Goal: Register for event/course

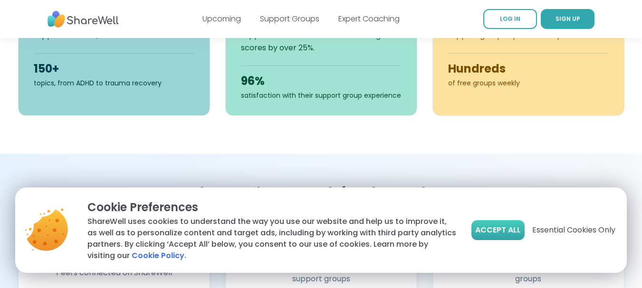
click at [492, 230] on span "Accept All" at bounding box center [498, 230] width 46 height 11
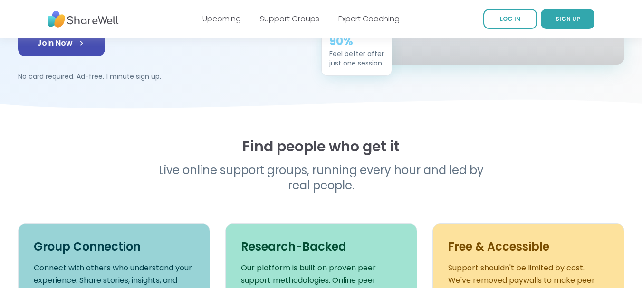
scroll to position [185, 0]
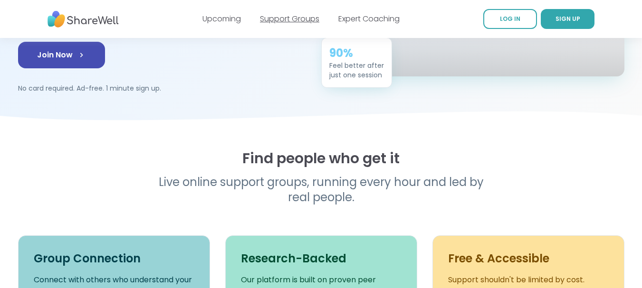
click at [291, 23] on link "Support Groups" at bounding box center [289, 18] width 59 height 11
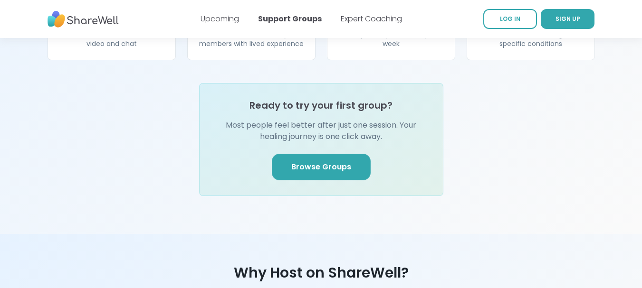
scroll to position [1149, 0]
click at [335, 154] on link "Browse Groups" at bounding box center [321, 166] width 99 height 27
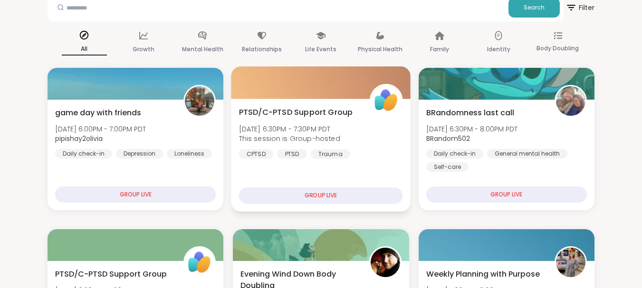
click at [327, 197] on div "GROUP LIVE" at bounding box center [321, 196] width 164 height 17
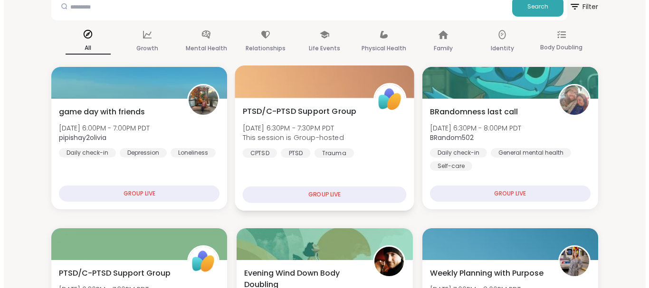
scroll to position [61, 0]
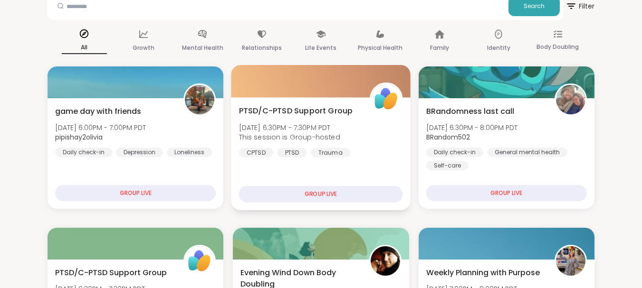
click at [323, 195] on div "GROUP LIVE" at bounding box center [321, 194] width 164 height 17
click at [300, 94] on div at bounding box center [321, 81] width 180 height 32
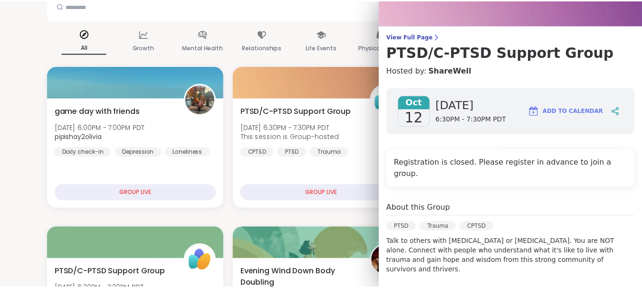
scroll to position [51, 0]
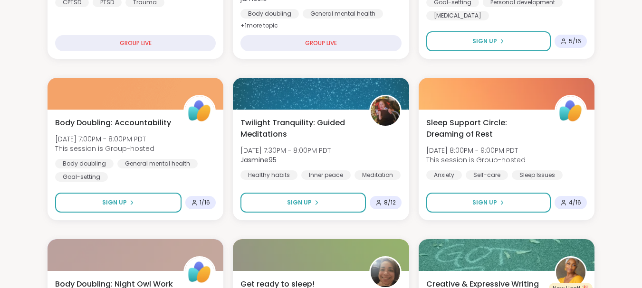
scroll to position [373, 0]
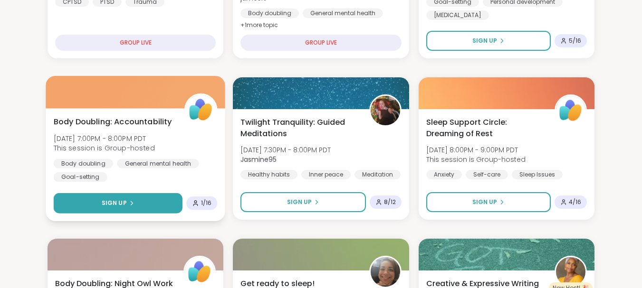
click at [135, 210] on button "Sign Up" at bounding box center [118, 203] width 129 height 20
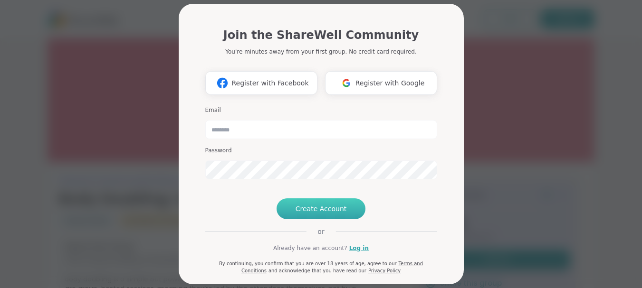
click at [338, 214] on span "Create Account" at bounding box center [320, 208] width 51 height 9
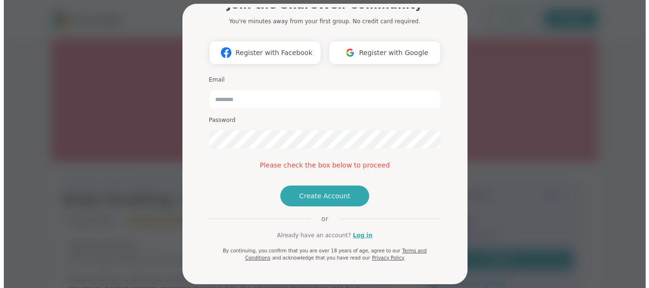
scroll to position [37, 0]
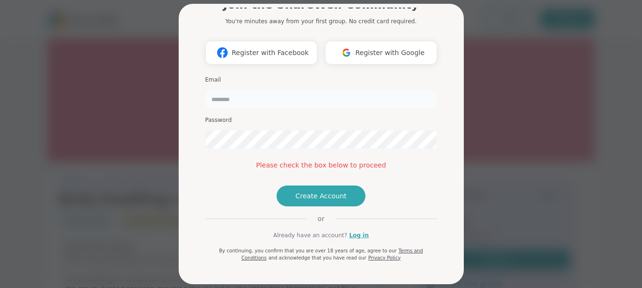
click at [235, 96] on input "email" at bounding box center [321, 99] width 232 height 19
type input "**********"
click at [334, 207] on button "Create Account" at bounding box center [320, 196] width 89 height 21
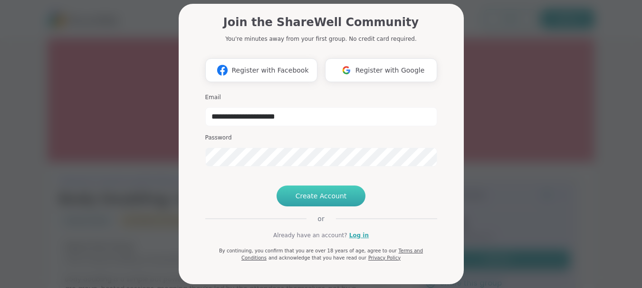
click at [326, 201] on span "Create Account" at bounding box center [320, 195] width 51 height 9
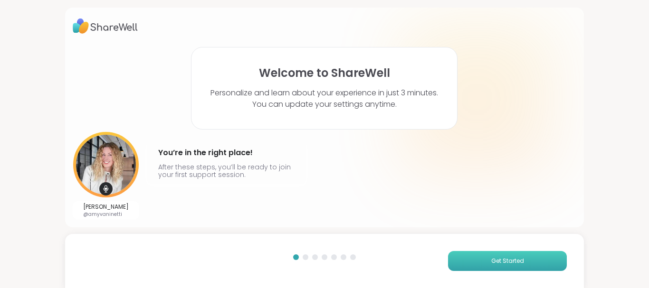
click at [493, 266] on button "Get Started" at bounding box center [507, 261] width 119 height 20
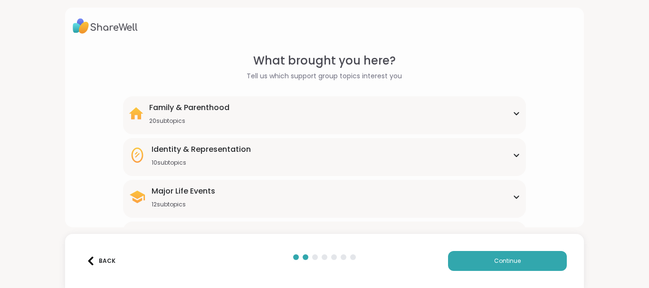
click at [504, 193] on div "Major Life Events 12 subtopics" at bounding box center [325, 197] width 392 height 23
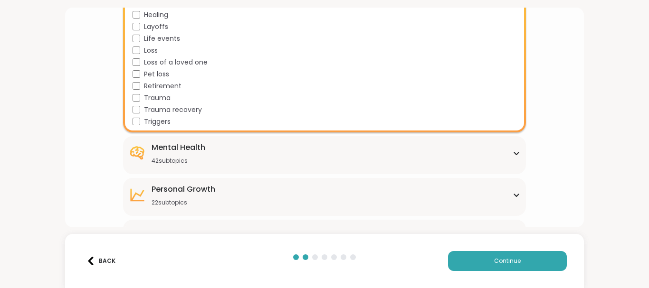
scroll to position [228, 0]
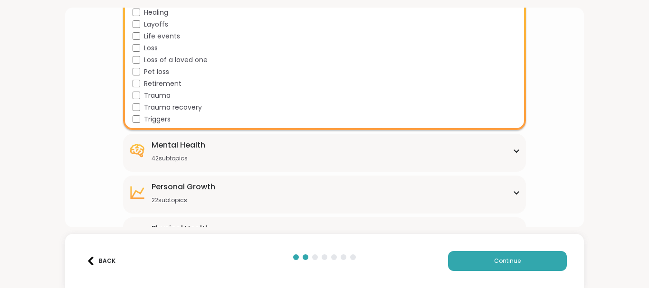
click at [402, 145] on div "Mental Health 42 subtopics" at bounding box center [325, 151] width 392 height 23
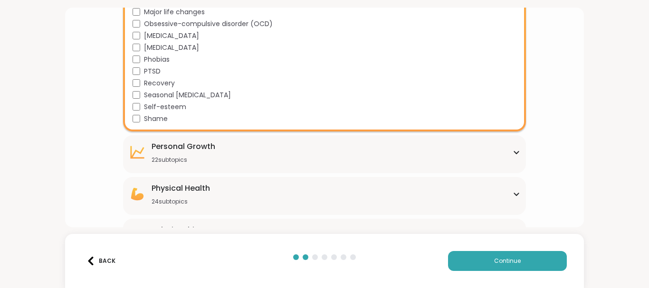
scroll to position [766, 0]
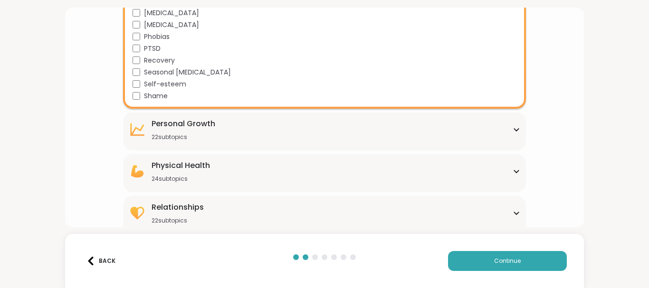
click at [328, 139] on div "Personal Growth 22 subtopics" at bounding box center [325, 129] width 392 height 23
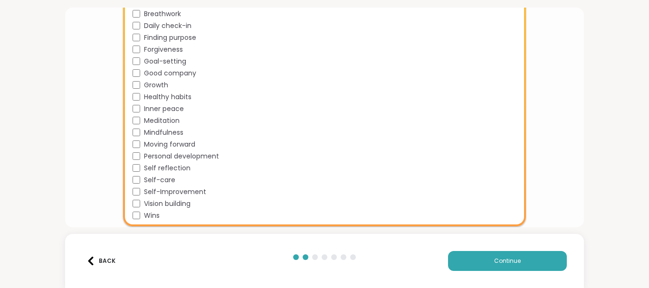
scroll to position [1032, 0]
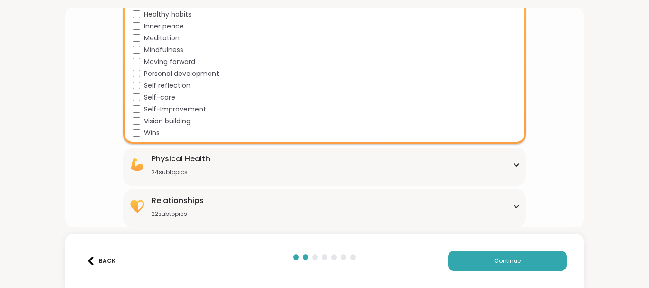
click at [299, 165] on div "Physical Health 24 subtopics" at bounding box center [325, 164] width 392 height 23
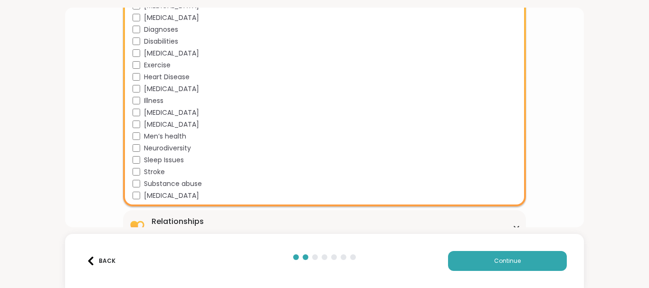
scroll to position [1315, 0]
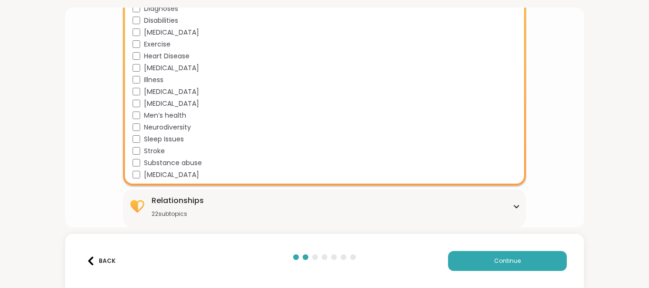
click at [253, 200] on div "Relationships 22 subtopics" at bounding box center [325, 206] width 392 height 23
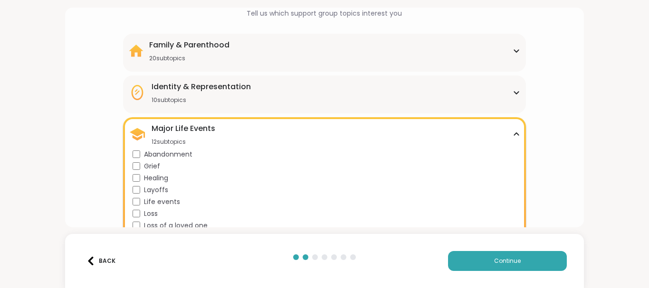
scroll to position [62, 0]
click at [409, 97] on div "Identity & Representation 10 subtopics" at bounding box center [325, 93] width 392 height 23
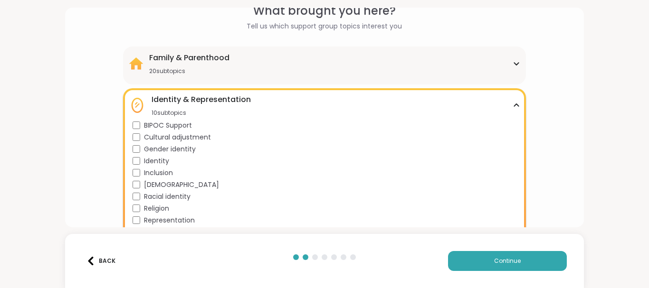
scroll to position [47, 0]
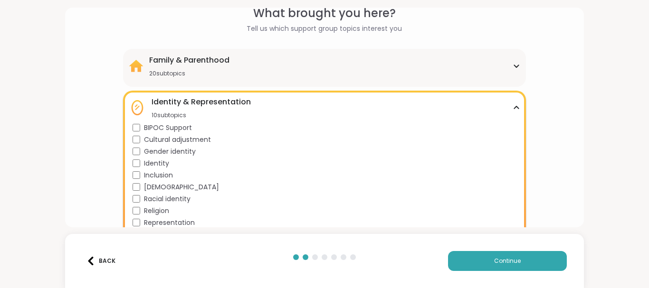
click at [284, 58] on div "Family & Parenthood 20 subtopics" at bounding box center [325, 66] width 392 height 23
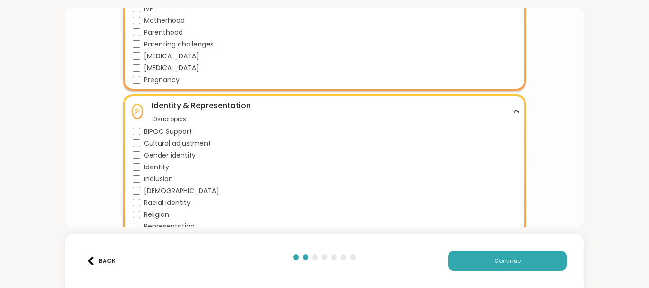
scroll to position [280, 0]
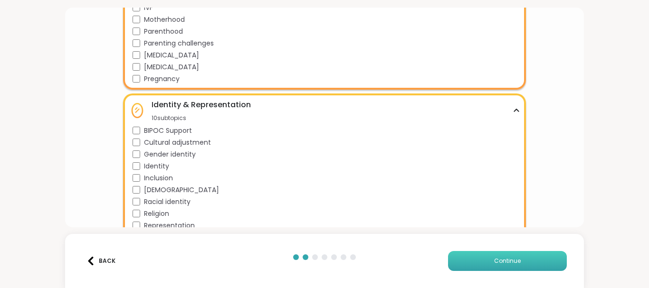
click at [487, 253] on button "Continue" at bounding box center [507, 261] width 119 height 20
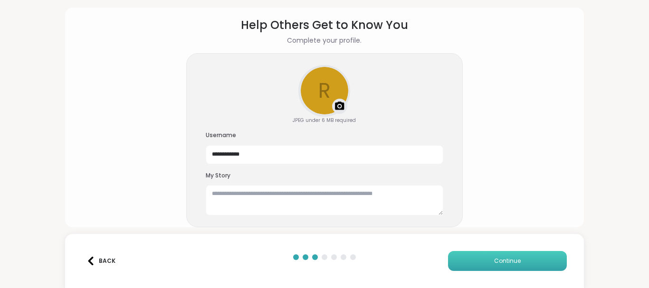
scroll to position [36, 0]
drag, startPoint x: 279, startPoint y: 158, endPoint x: 191, endPoint y: 166, distance: 87.7
click at [191, 166] on div "**********" at bounding box center [324, 140] width 276 height 175
type input "**********"
click at [220, 196] on textarea at bounding box center [324, 200] width 237 height 30
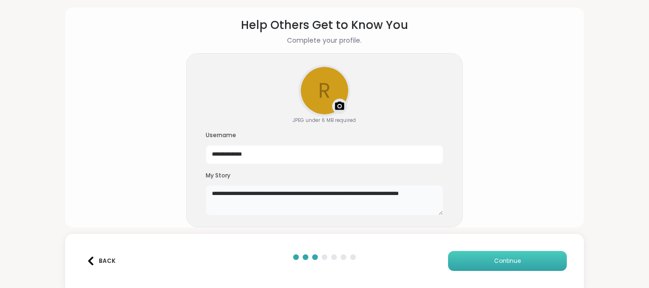
type textarea "**********"
click at [477, 256] on button "Continue" at bounding box center [507, 261] width 119 height 20
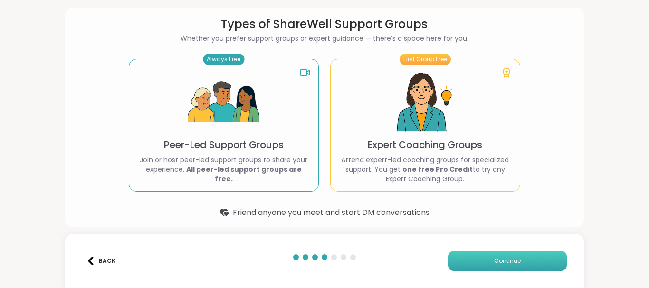
click at [469, 258] on button "Continue" at bounding box center [507, 261] width 119 height 20
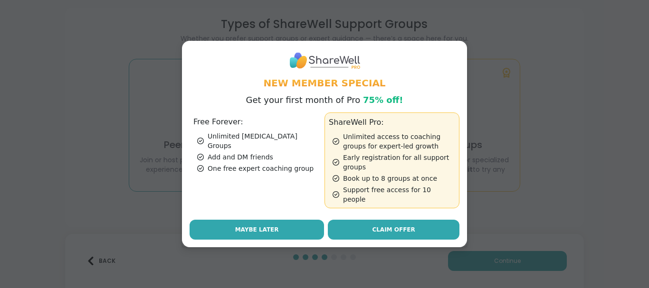
click at [275, 228] on button "Maybe Later" at bounding box center [256, 230] width 134 height 20
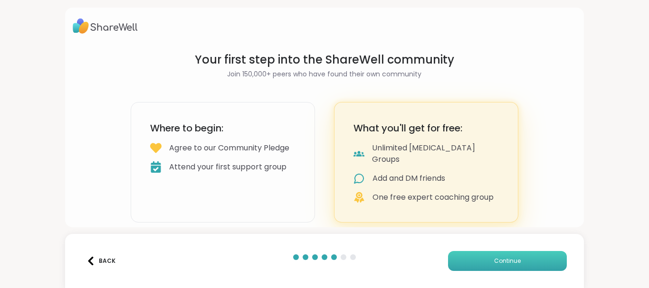
click at [478, 258] on button "Continue" at bounding box center [507, 261] width 119 height 20
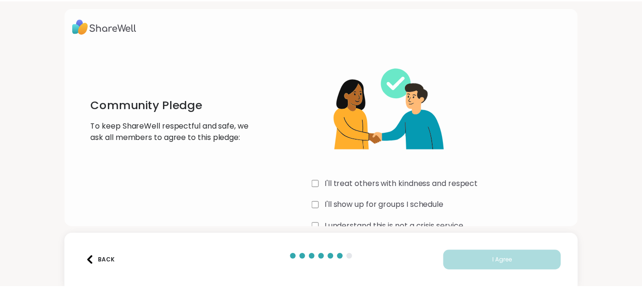
scroll to position [23, 0]
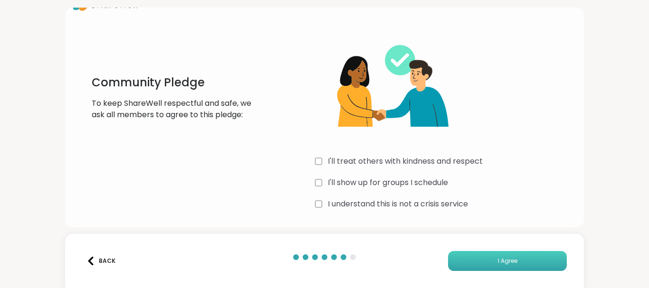
click at [470, 253] on button "I Agree" at bounding box center [507, 261] width 119 height 20
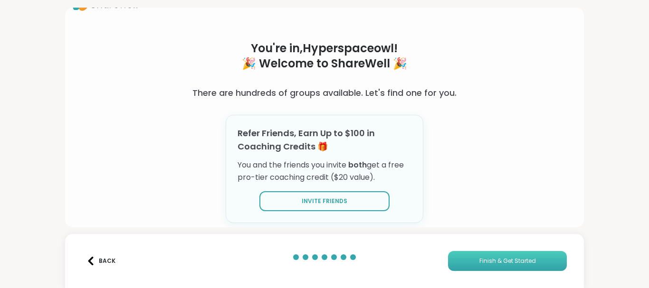
click at [473, 263] on button "Finish & Get Started" at bounding box center [507, 261] width 119 height 20
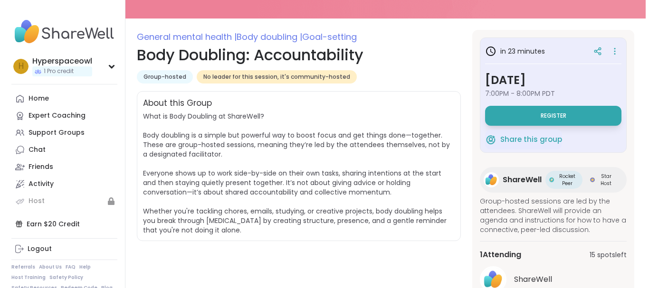
scroll to position [106, 0]
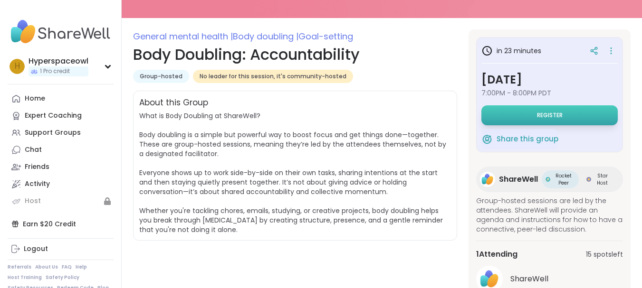
click at [522, 120] on button "Register" at bounding box center [549, 115] width 136 height 20
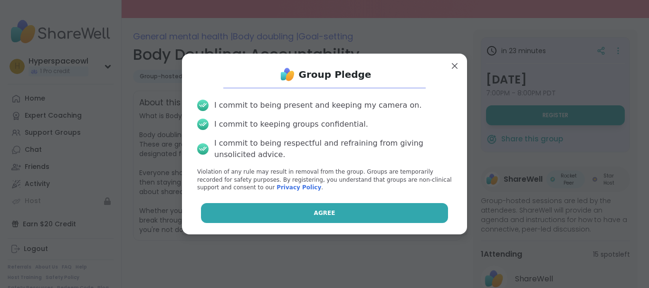
click at [367, 209] on button "Agree" at bounding box center [324, 213] width 247 height 20
